Goal: Information Seeking & Learning: Learn about a topic

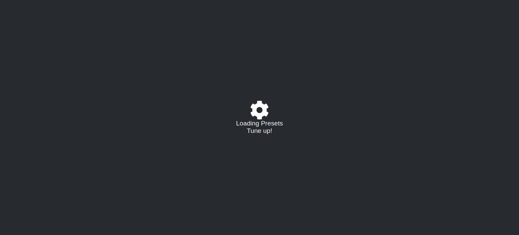
select select "/023468543995"
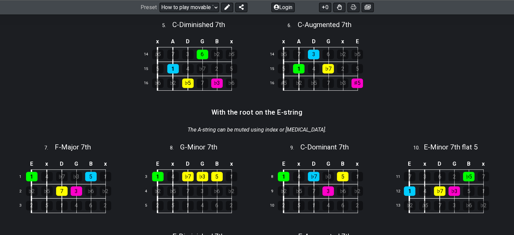
scroll to position [265, 0]
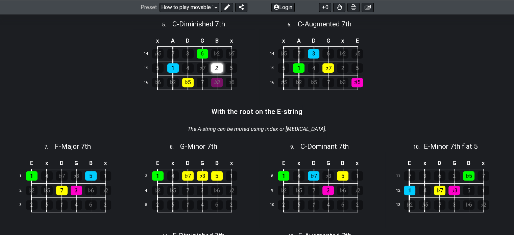
drag, startPoint x: 219, startPoint y: 83, endPoint x: 219, endPoint y: 67, distance: 15.5
click at [219, 67] on tbody "x A D G B x 14 ♭5 7 3 6 ♭2 ♭5 15 5 1 4 ♭7 2 5 16 ♭6 ♭2 ♭5 7 ♭3 ♭6" at bounding box center [193, 62] width 105 height 54
click at [219, 67] on div "2" at bounding box center [216, 67] width 11 height 9
click at [218, 66] on div "2" at bounding box center [216, 67] width 11 height 9
click at [219, 81] on div "♭3" at bounding box center [216, 82] width 11 height 9
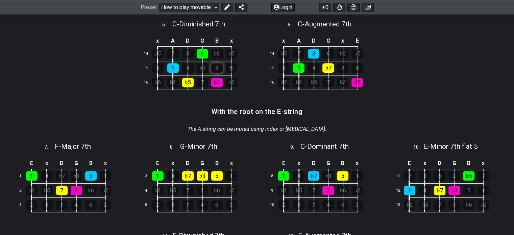
click at [218, 65] on div "2" at bounding box center [216, 67] width 11 height 9
click at [231, 67] on div "5" at bounding box center [231, 67] width 11 height 9
click at [231, 68] on div "5" at bounding box center [231, 67] width 11 height 9
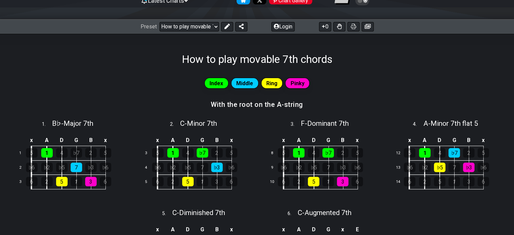
scroll to position [76, 0]
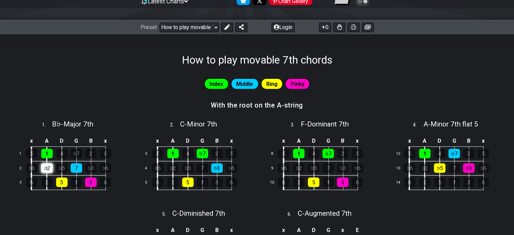
click at [47, 166] on div "♭2" at bounding box center [46, 167] width 11 height 9
click at [48, 152] on div "1" at bounding box center [46, 153] width 11 height 9
click at [46, 152] on div "1" at bounding box center [46, 153] width 11 height 9
click at [48, 169] on div "♭2" at bounding box center [46, 167] width 11 height 9
click at [60, 124] on span "B♭ - Major 7th" at bounding box center [72, 124] width 41 height 8
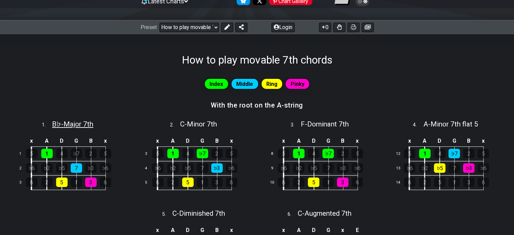
select select "Bb"
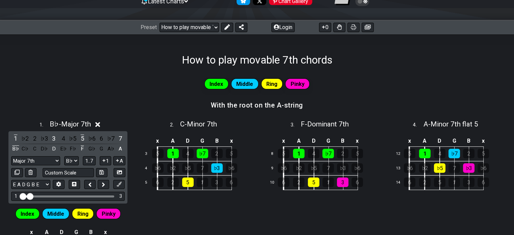
click at [89, 124] on span "B♭ - Major 7th" at bounding box center [70, 124] width 41 height 8
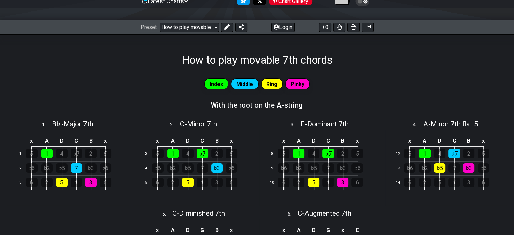
click at [147, 83] on div "Index Middle Ring Pinky" at bounding box center [257, 84] width 514 height 14
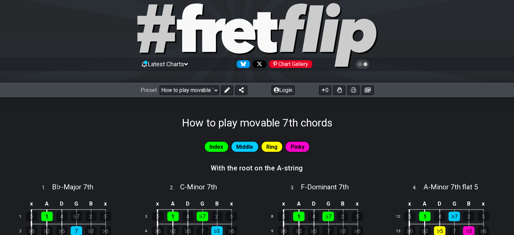
scroll to position [11, 0]
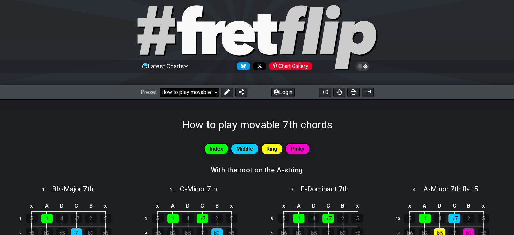
click at [181, 93] on select "Welcome to #fretflip! How to play movable 7th chords Custom Preset Minor Pentat…" at bounding box center [188, 92] width 59 height 9
click at [159, 88] on select "Welcome to #fretflip! How to play movable 7th chords Custom Preset Minor Pentat…" at bounding box center [188, 92] width 59 height 9
click at [181, 96] on select "Welcome to #fretflip! How to play movable 7th chords Custom Preset Minor Pentat…" at bounding box center [188, 92] width 59 height 9
click at [159, 88] on select "Welcome to #fretflip! How to play movable 7th chords Custom Preset Minor Pentat…" at bounding box center [188, 92] width 59 height 9
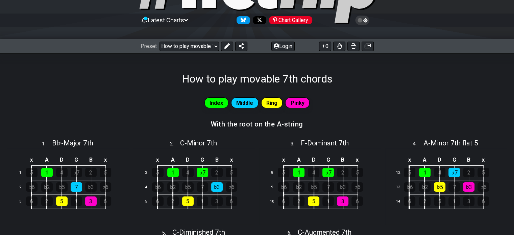
scroll to position [89, 0]
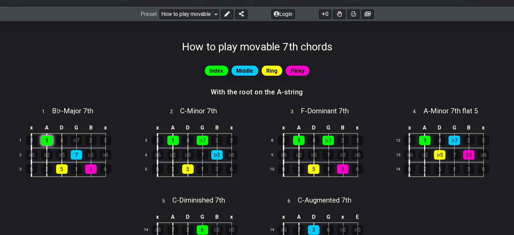
click at [48, 138] on div "1" at bounding box center [46, 139] width 11 height 9
click at [43, 135] on div "1" at bounding box center [46, 139] width 11 height 9
click at [64, 139] on div "4" at bounding box center [61, 139] width 11 height 9
click at [84, 142] on td "♭7" at bounding box center [84, 140] width 15 height 15
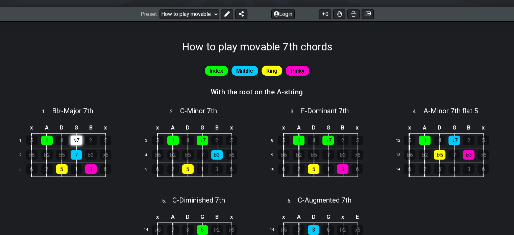
click at [73, 139] on div "♭7" at bounding box center [76, 139] width 11 height 9
click at [77, 152] on div "7" at bounding box center [76, 154] width 11 height 9
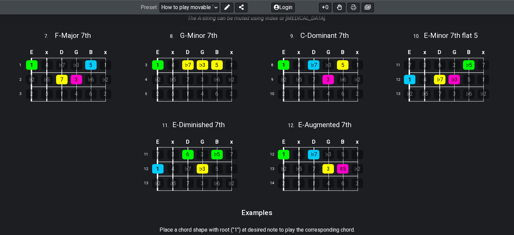
scroll to position [364, 0]
